Goal: Task Accomplishment & Management: Manage account settings

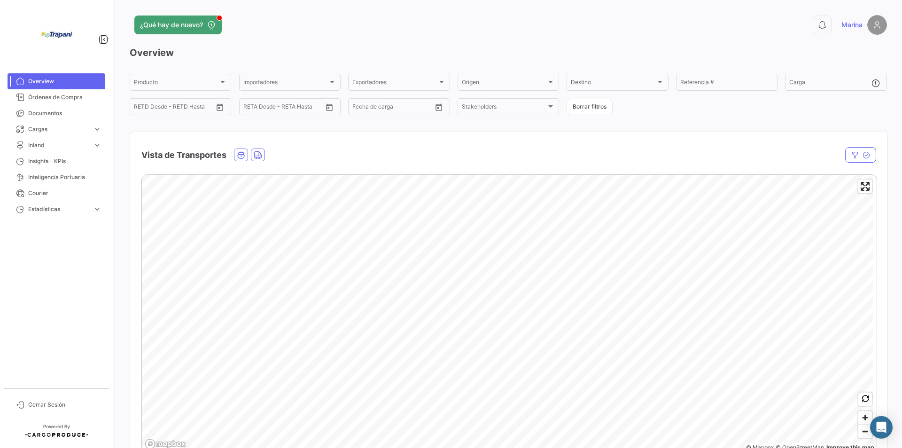
click at [39, 110] on span "Documentos" at bounding box center [64, 113] width 73 height 8
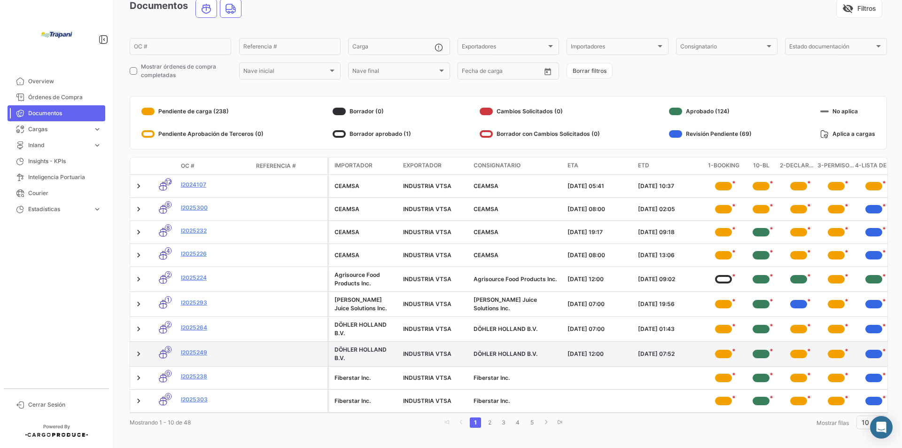
scroll to position [61, 0]
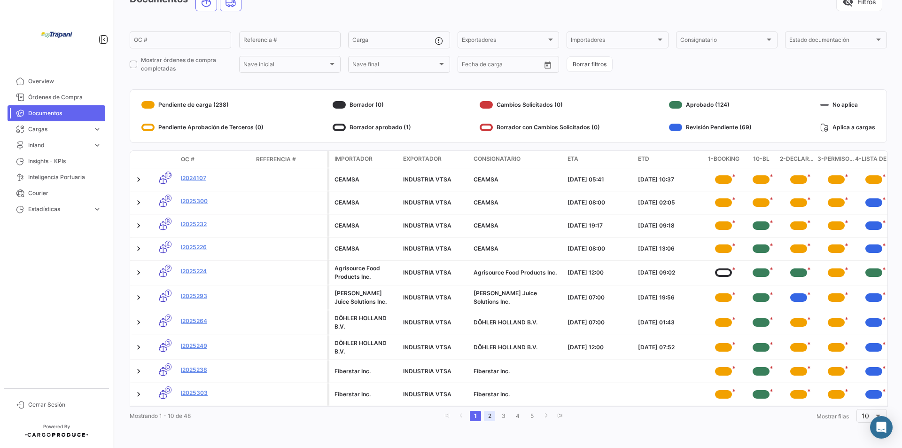
click at [485, 415] on link "2" at bounding box center [489, 416] width 11 height 10
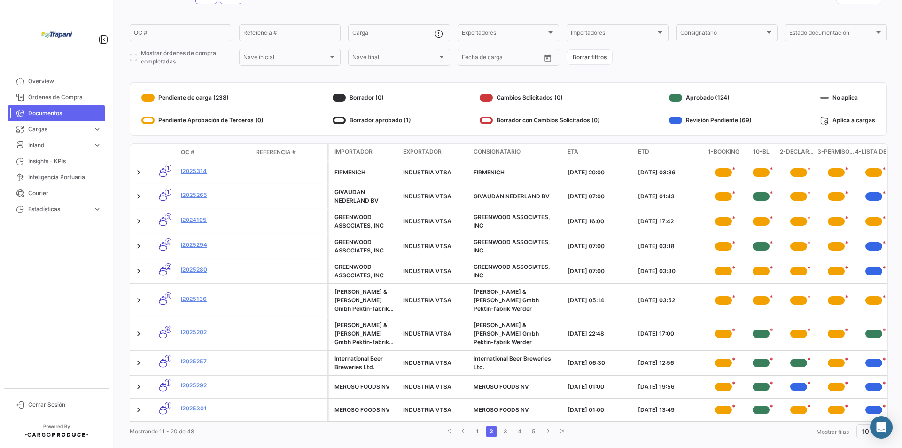
click at [379, 432] on div "Mostrando 11 - 20 de 48 1 2 3 4 5 Mostrar [PERSON_NAME] 10" at bounding box center [508, 430] width 757 height 17
click at [183, 153] on span "OC #" at bounding box center [188, 152] width 14 height 8
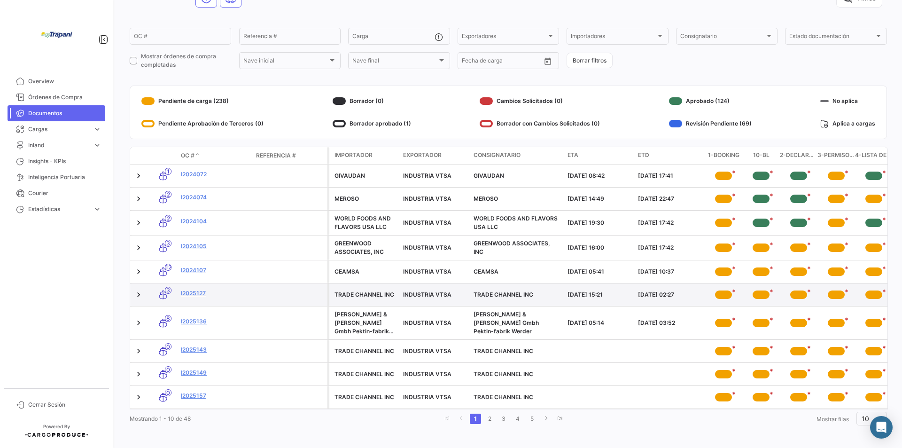
scroll to position [67, 0]
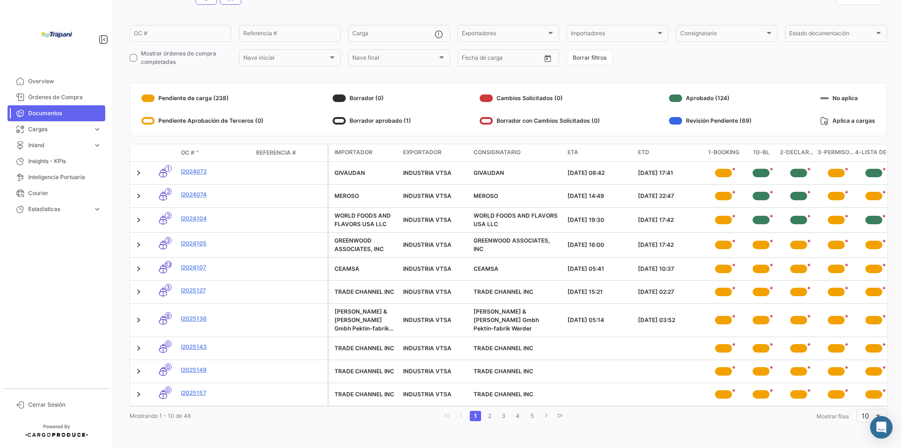
click at [193, 148] on span "OC #" at bounding box center [188, 152] width 14 height 8
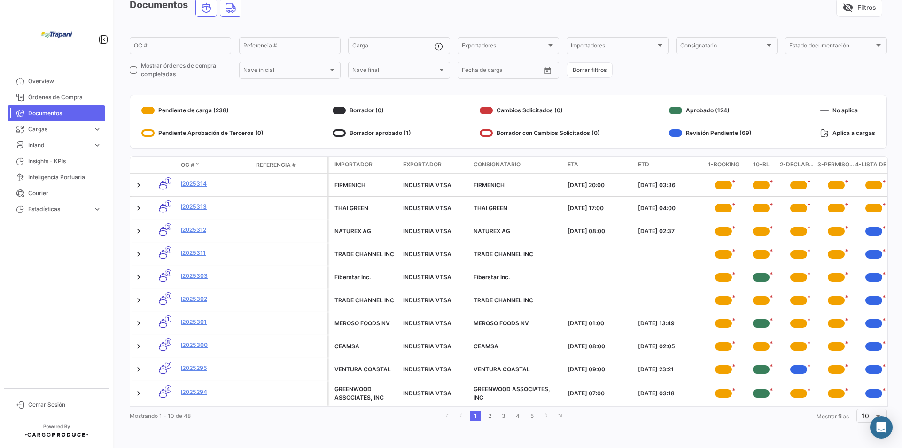
scroll to position [55, 0]
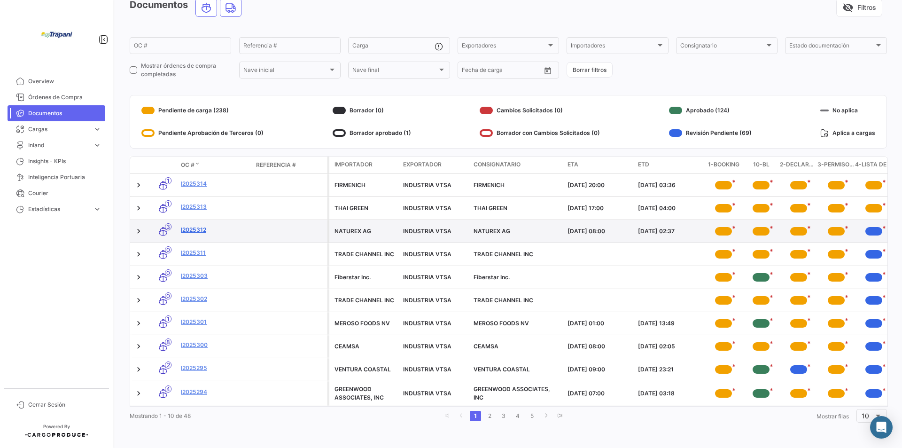
click at [194, 225] on link "I2025312" at bounding box center [215, 229] width 68 height 8
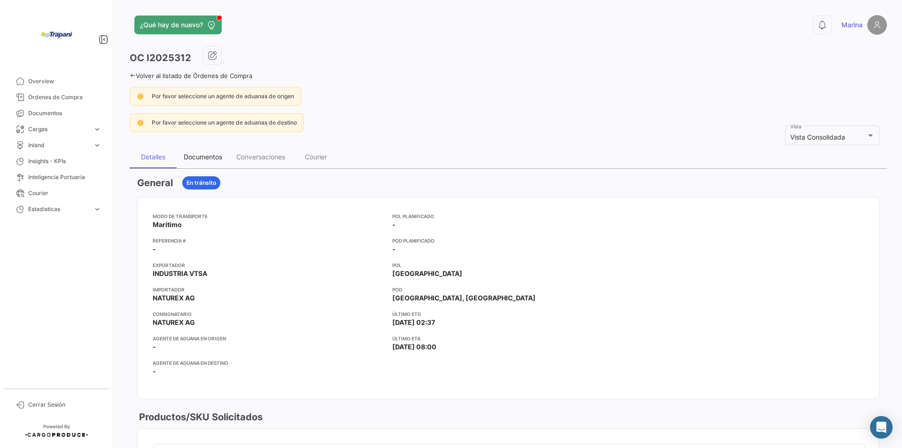
click at [201, 152] on div "Documentos" at bounding box center [203, 157] width 53 height 23
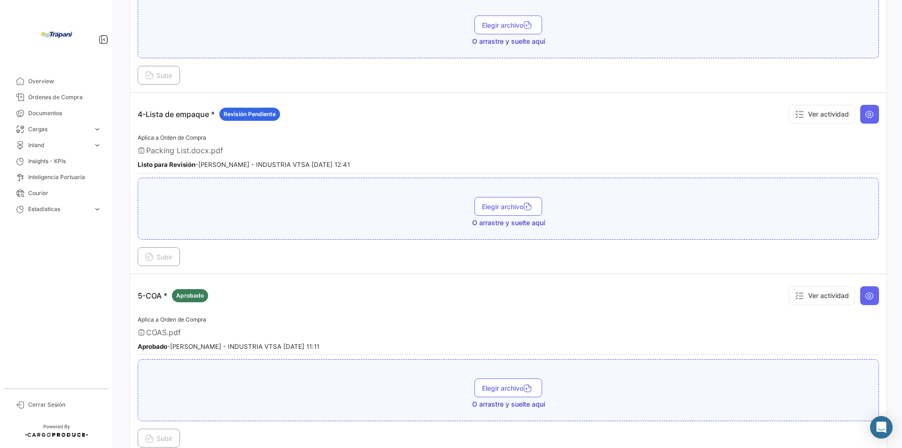
scroll to position [564, 0]
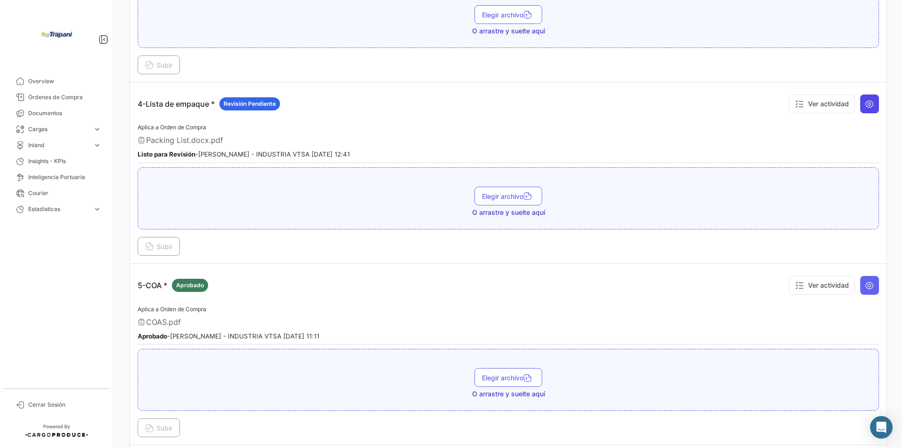
click at [865, 99] on icon at bounding box center [869, 103] width 9 height 9
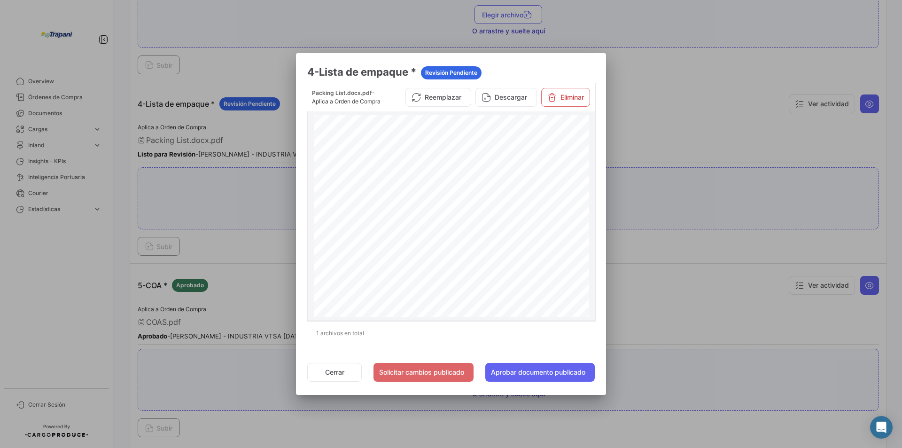
scroll to position [94, 0]
click at [436, 100] on button "Reemplazar" at bounding box center [438, 97] width 66 height 19
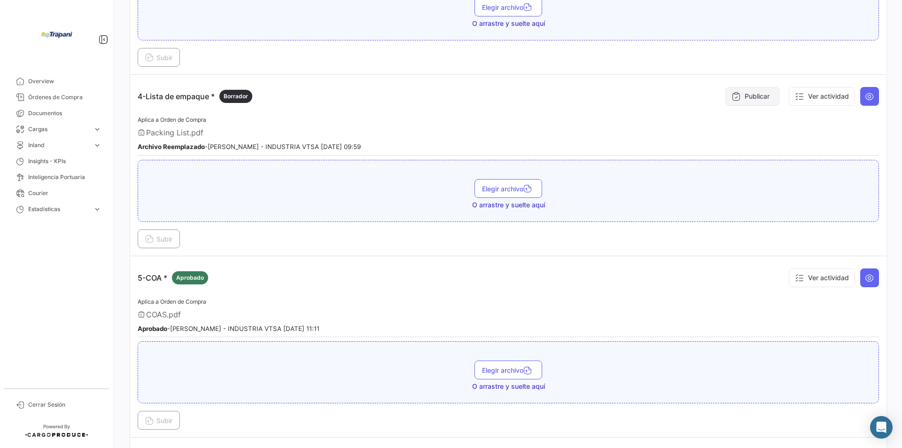
click at [752, 97] on button "Publicar" at bounding box center [752, 96] width 54 height 19
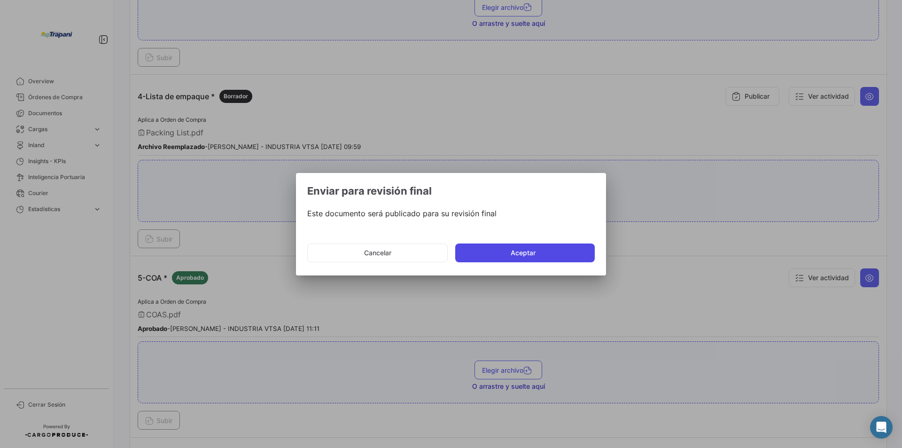
click at [498, 254] on button "Aceptar" at bounding box center [525, 252] width 140 height 19
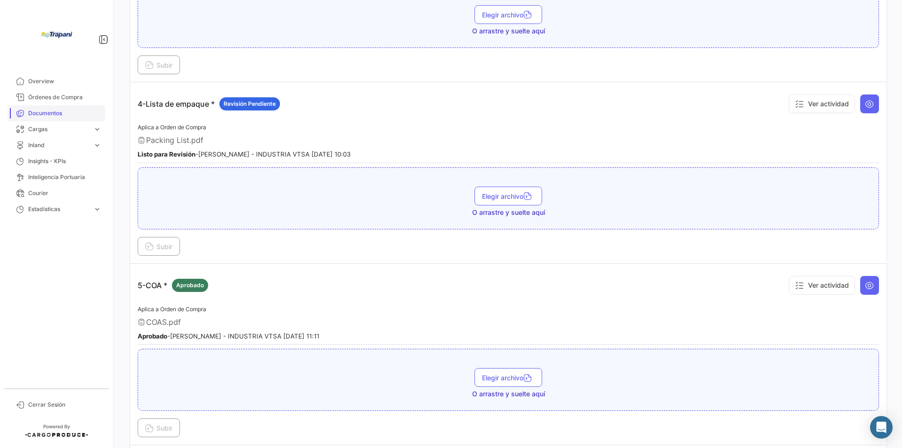
click at [35, 114] on span "Documentos" at bounding box center [64, 113] width 73 height 8
